Goal: Task Accomplishment & Management: Manage account settings

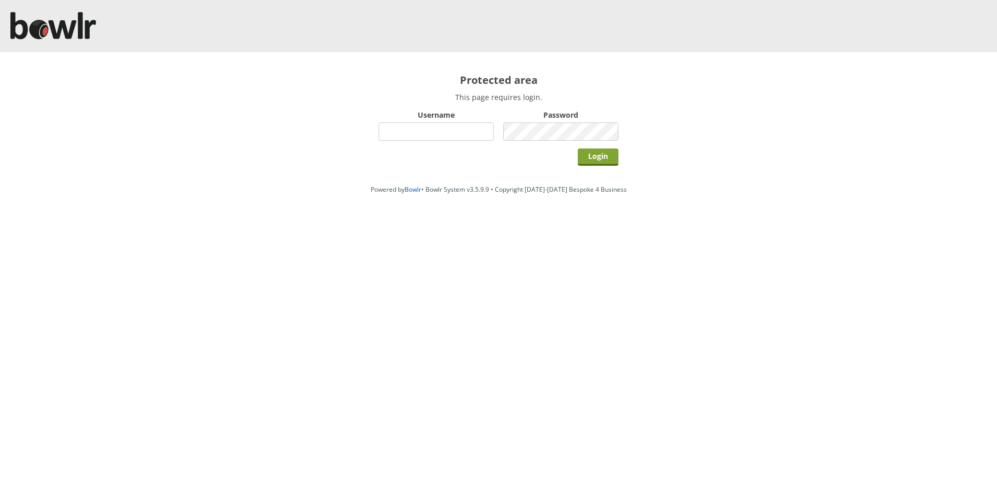
type input "hornseaindoorbowlsclub"
click at [592, 163] on input "Login" at bounding box center [598, 157] width 41 height 17
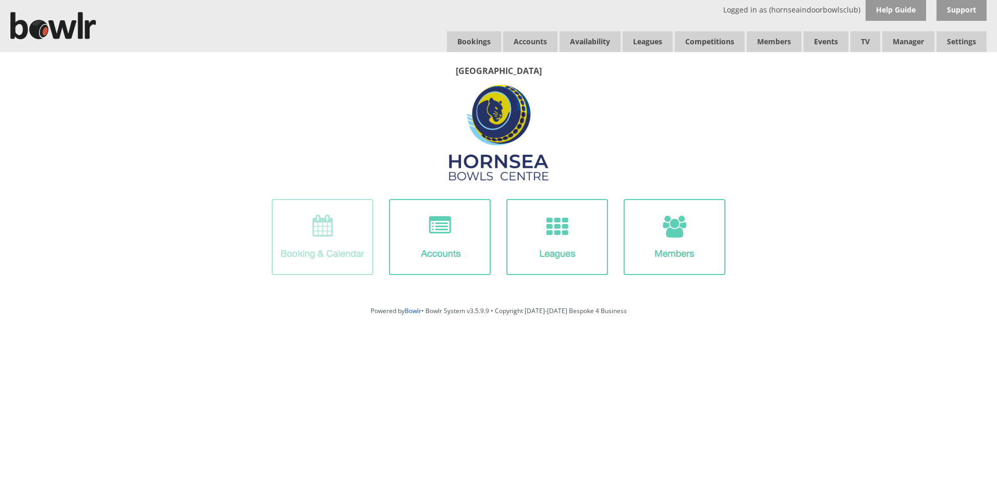
click at [355, 246] on img at bounding box center [323, 237] width 102 height 76
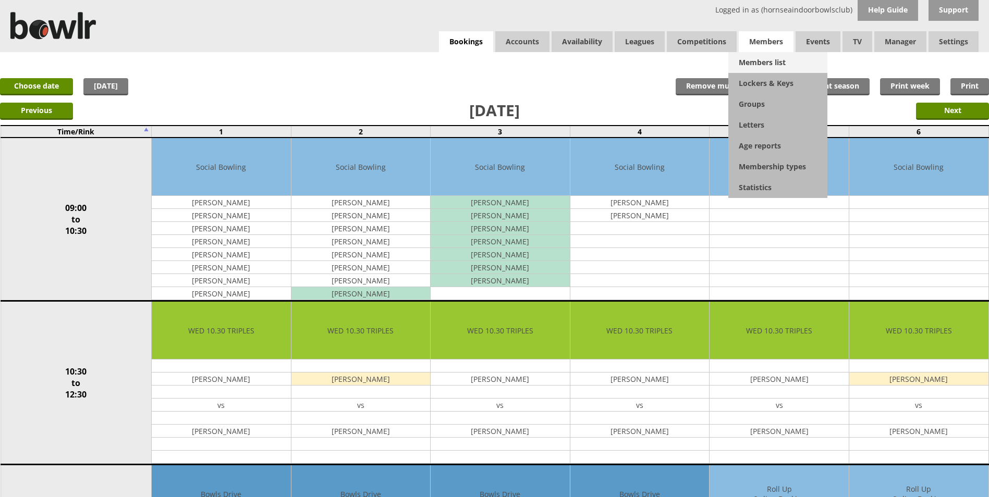
click at [745, 62] on link "Members list" at bounding box center [777, 62] width 99 height 21
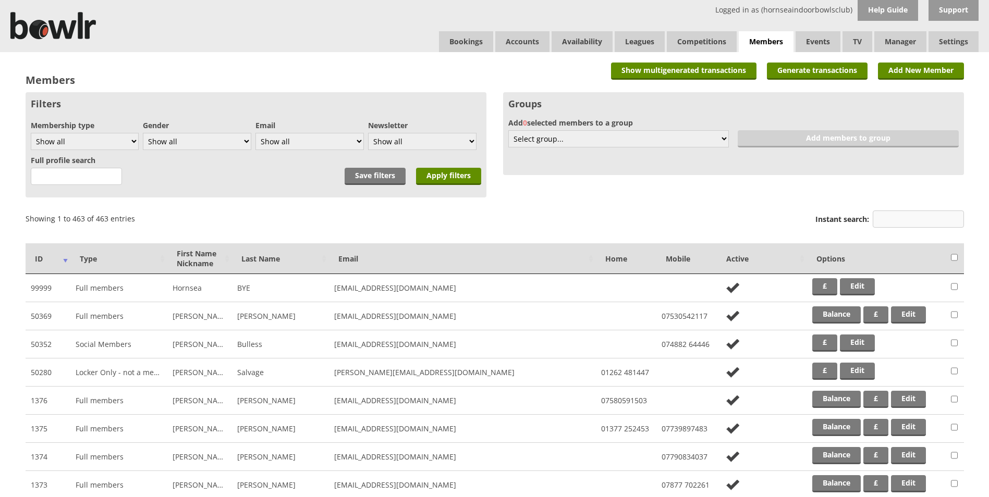
click at [894, 217] on input "Instant search:" at bounding box center [918, 219] width 91 height 17
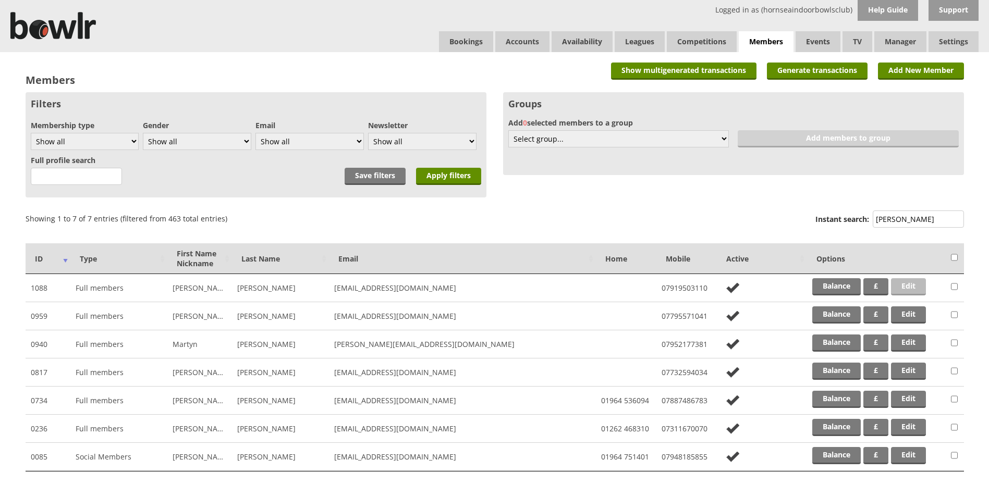
type input "Smith"
click at [913, 287] on link "Edit" at bounding box center [908, 286] width 35 height 17
